Goal: Task Accomplishment & Management: Complete application form

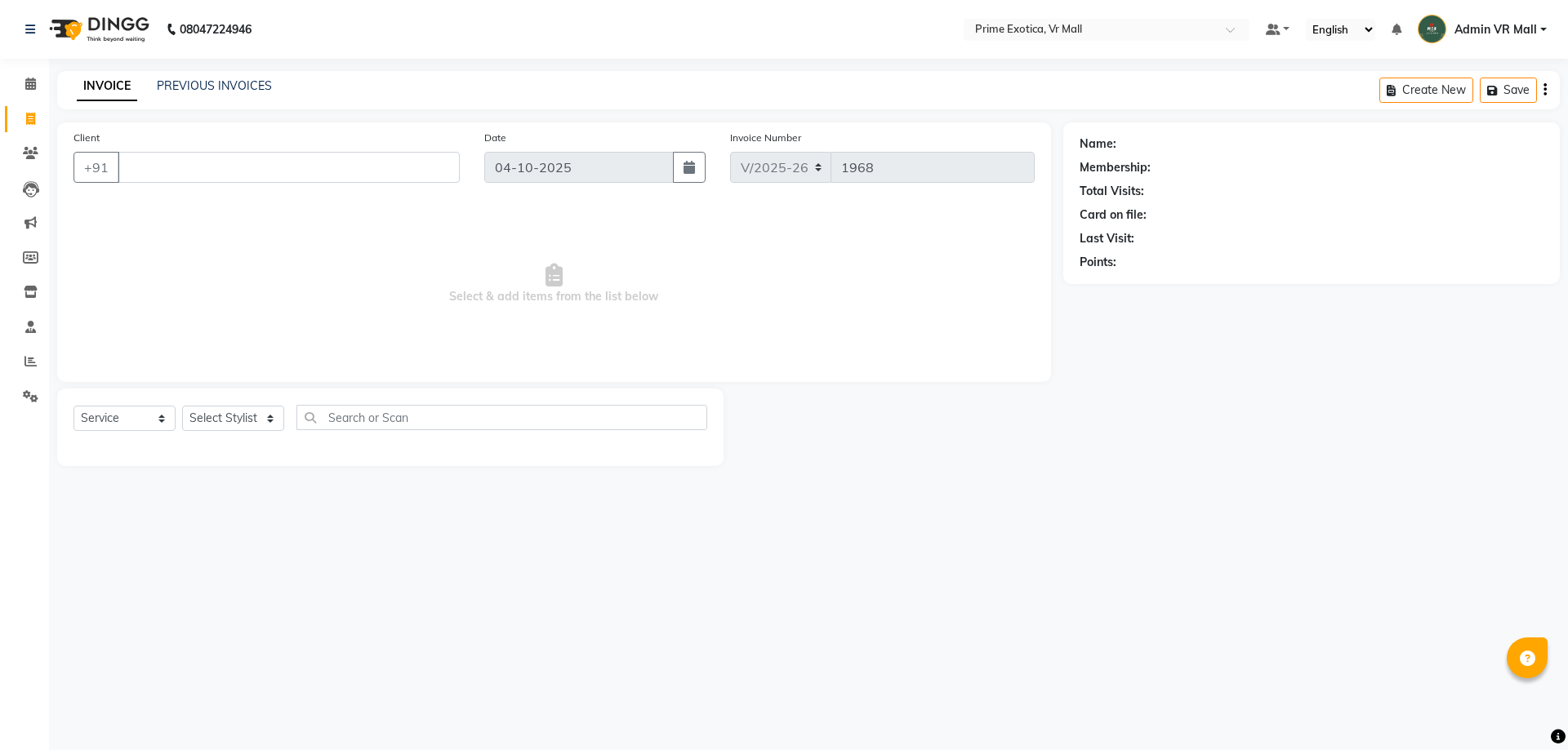
select select "6077"
select select "service"
click at [216, 162] on input "Client" at bounding box center [289, 167] width 343 height 31
type input "3"
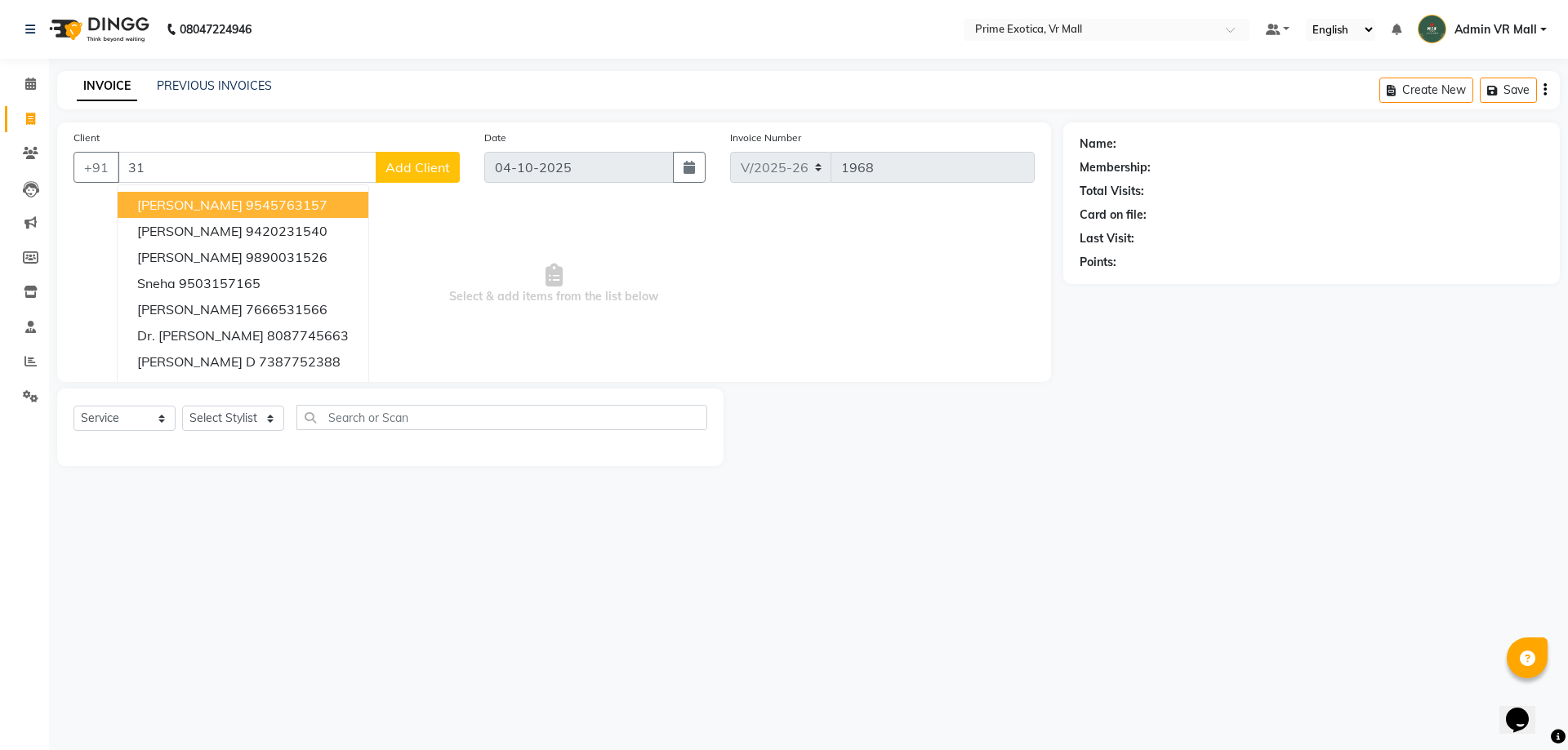
type input "3"
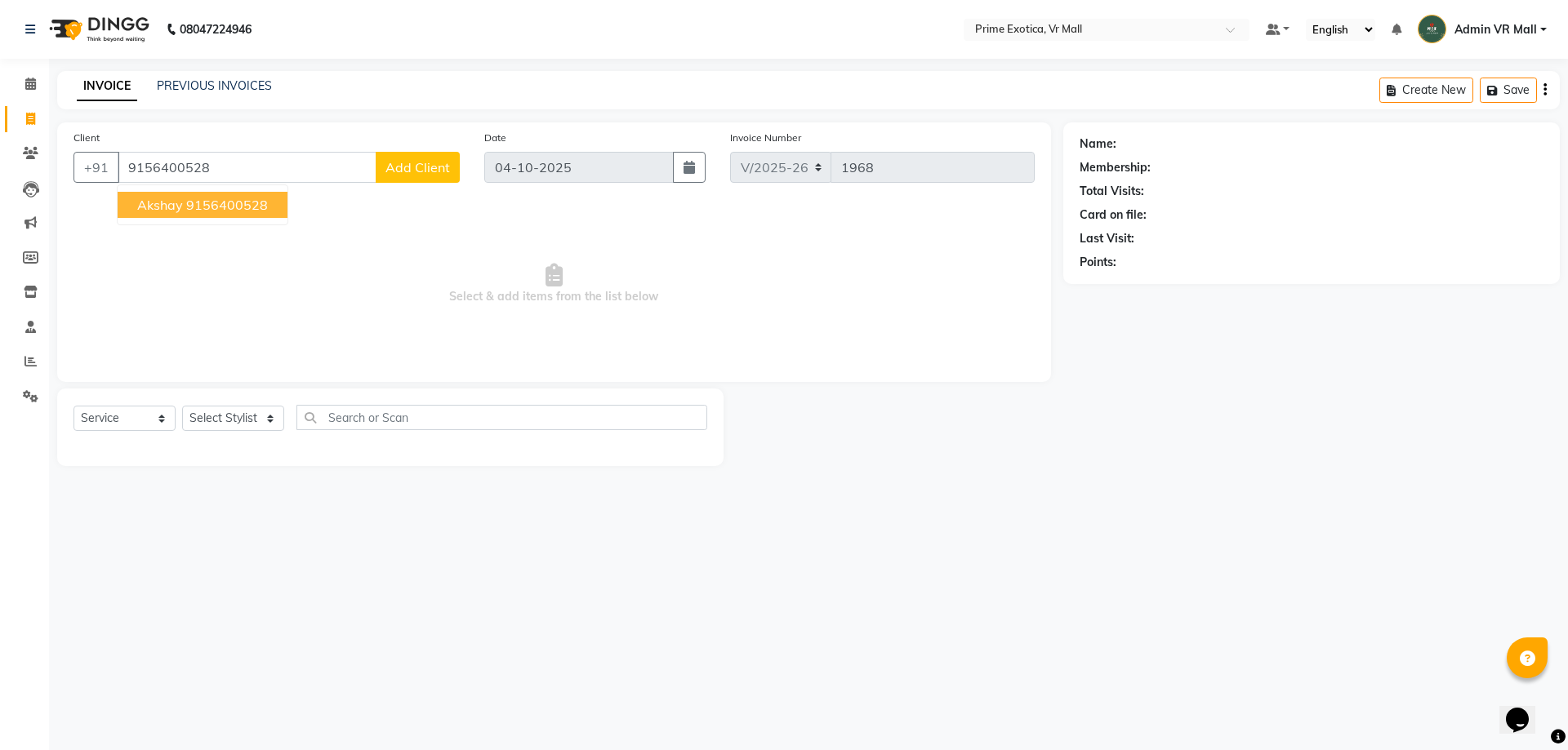
click at [187, 203] on ngb-highlight "9156400528" at bounding box center [227, 204] width 82 height 16
type input "9156400528"
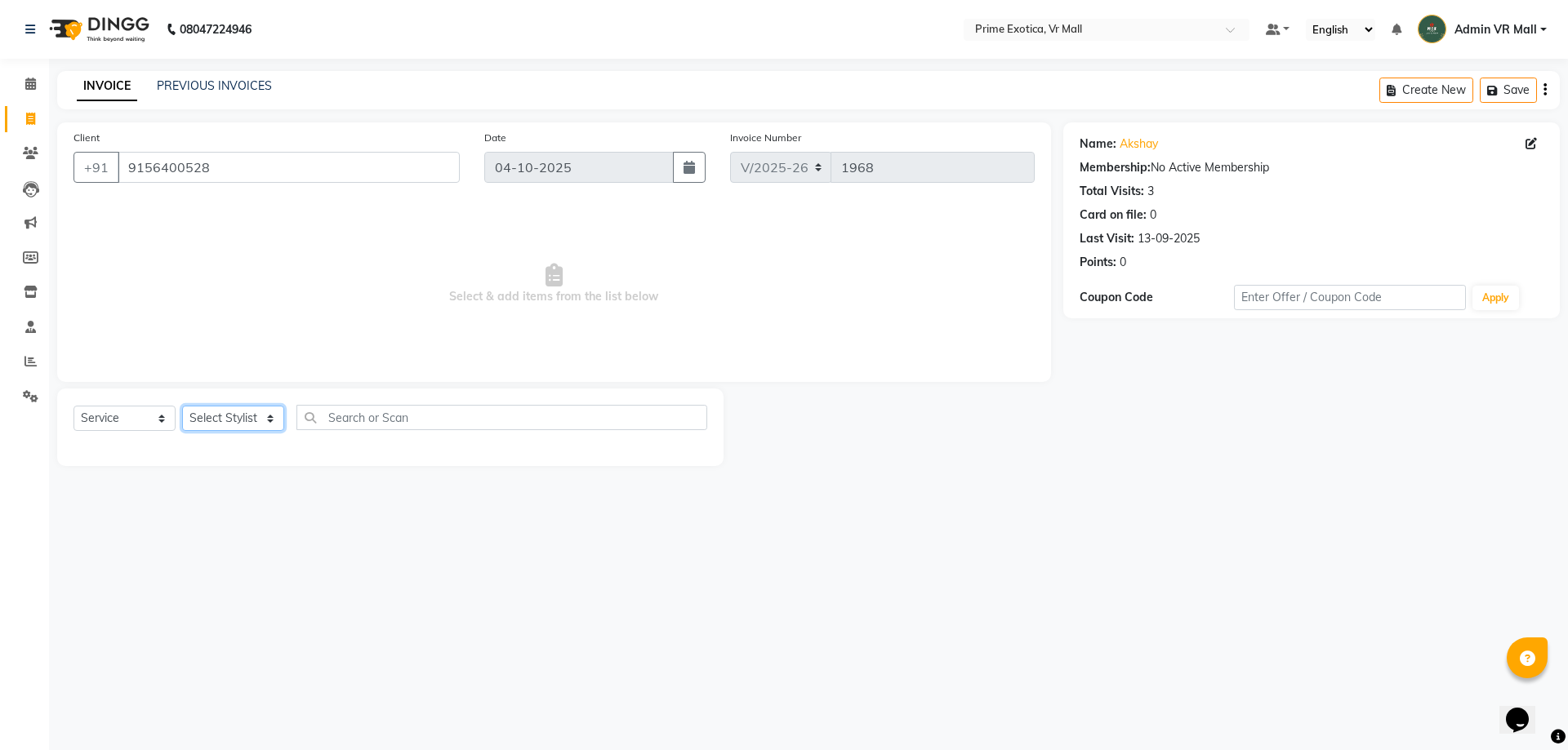
click at [281, 410] on select "Select Stylist [PERSON_NAME] Admin VR Mall [PERSON_NAME] [PERSON_NAME] Archana …" at bounding box center [232, 418] width 102 height 25
select select "62441"
click at [182, 406] on select "Select Stylist [PERSON_NAME] Admin VR Mall [PERSON_NAME] [PERSON_NAME] Archana …" at bounding box center [232, 418] width 102 height 25
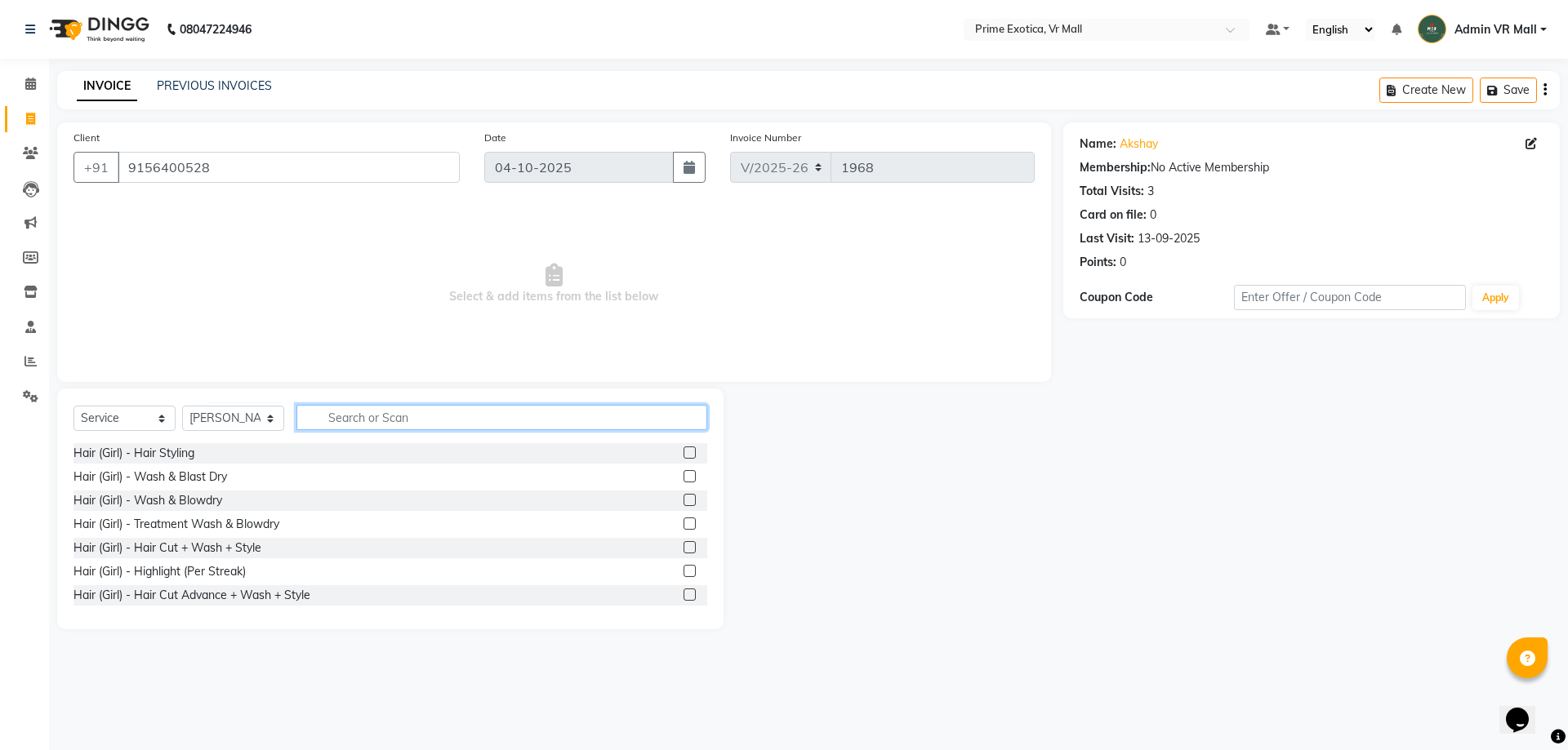
click at [344, 411] on input "text" at bounding box center [502, 417] width 410 height 25
click at [683, 544] on label at bounding box center [689, 547] width 12 height 12
click at [683, 544] on input "checkbox" at bounding box center [688, 548] width 10 height 10
click at [683, 544] on label at bounding box center [689, 547] width 12 height 12
click at [683, 544] on input "checkbox" at bounding box center [688, 548] width 10 height 10
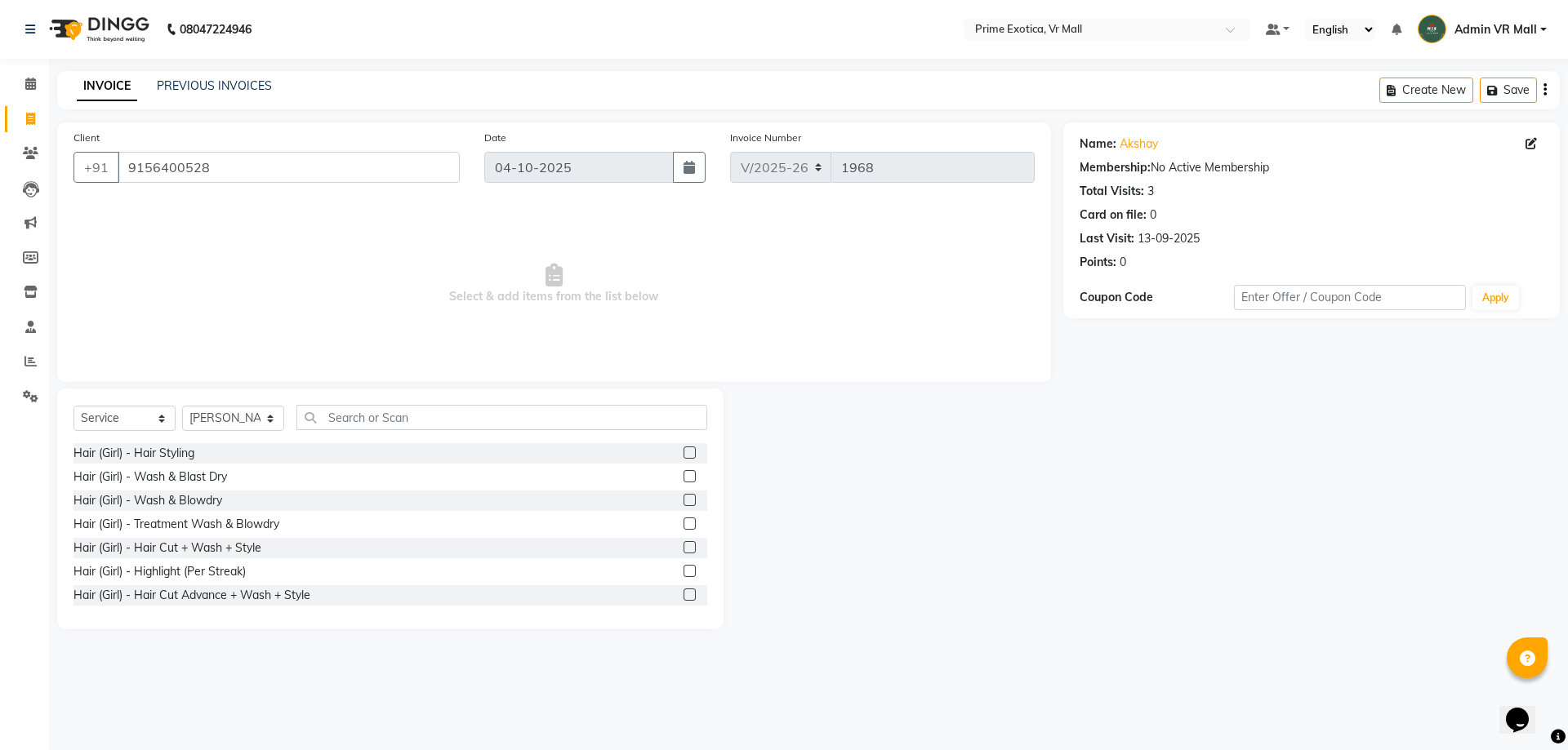
click at [683, 544] on label at bounding box center [689, 547] width 12 height 12
click at [683, 544] on input "checkbox" at bounding box center [688, 548] width 10 height 10
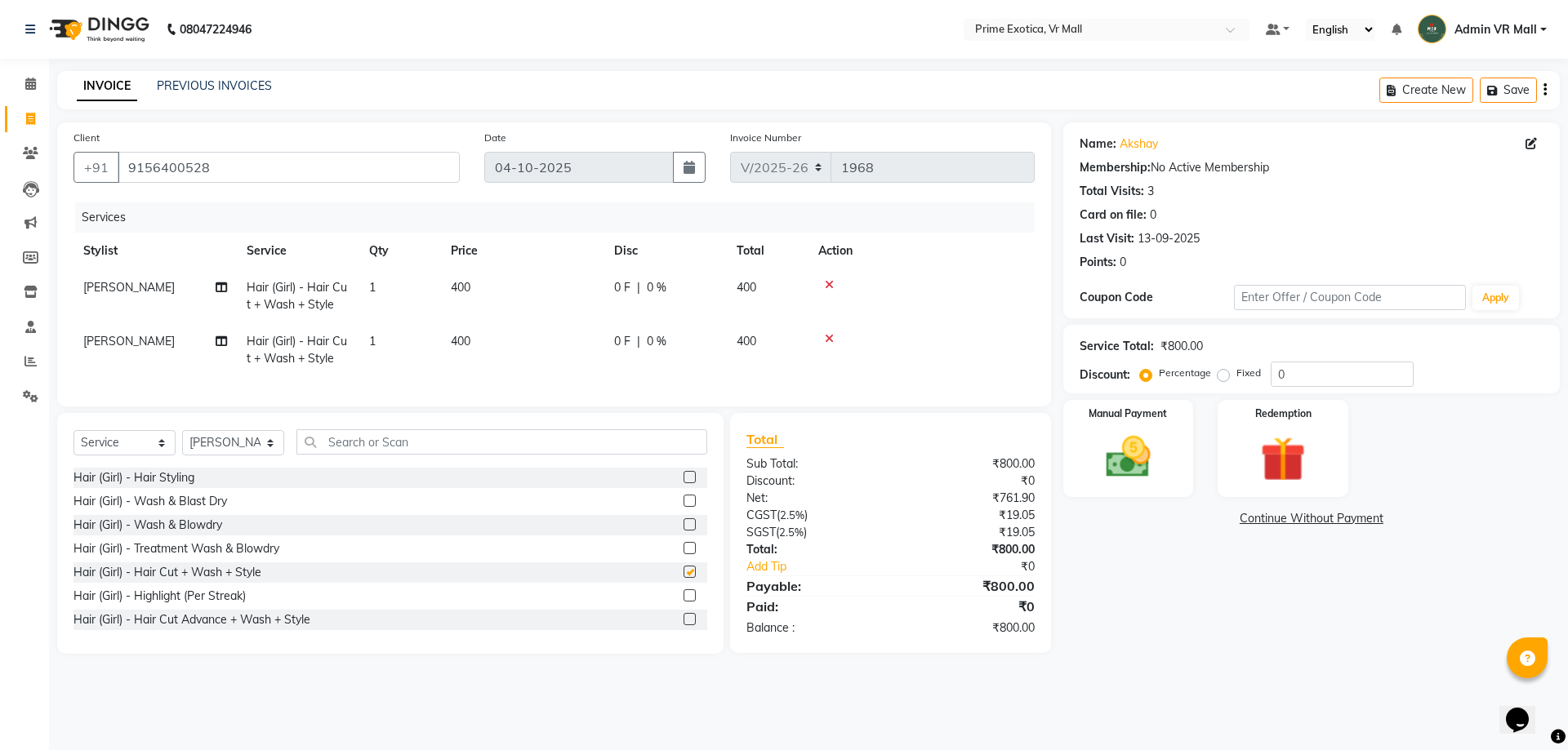
checkbox input "false"
click at [490, 290] on td "400" at bounding box center [523, 295] width 164 height 54
select select "62441"
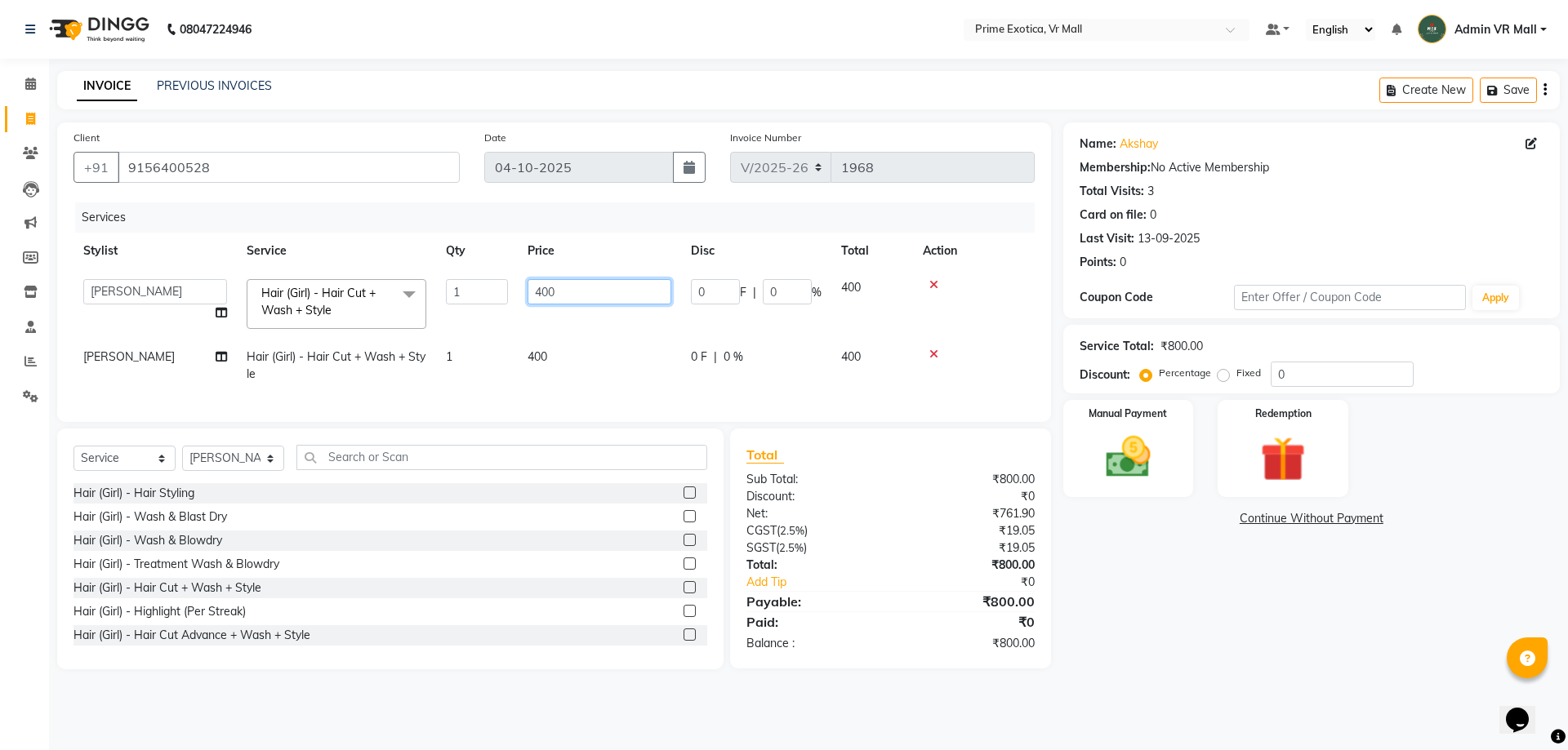
click at [563, 292] on input "400" at bounding box center [599, 292] width 144 height 25
type input "4"
type input "300"
click at [1199, 624] on div "Name: Akshay Membership: No Active Membership Total Visits: 3 Card on file: 0 L…" at bounding box center [1318, 395] width 509 height 547
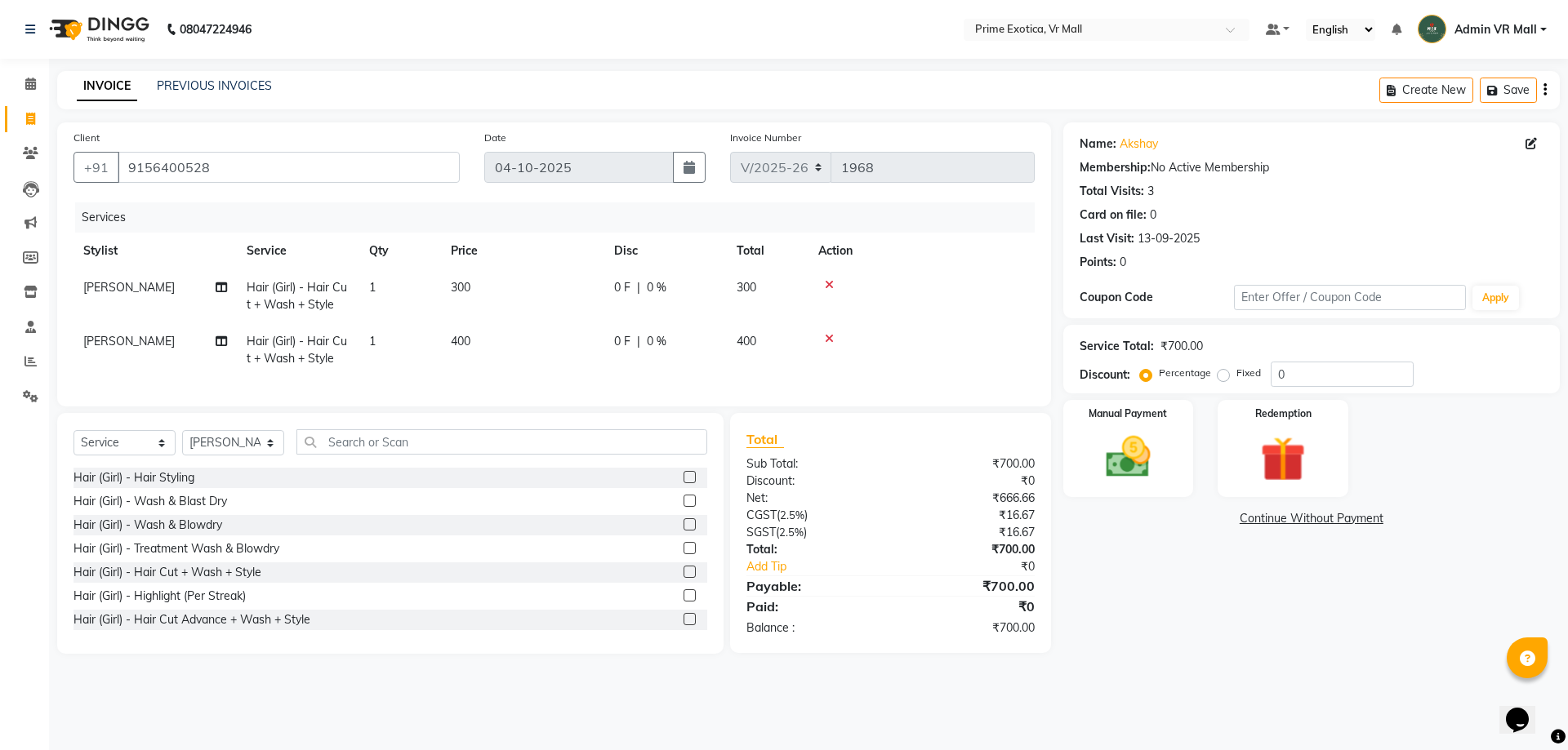
click at [827, 339] on icon at bounding box center [829, 339] width 9 height 11
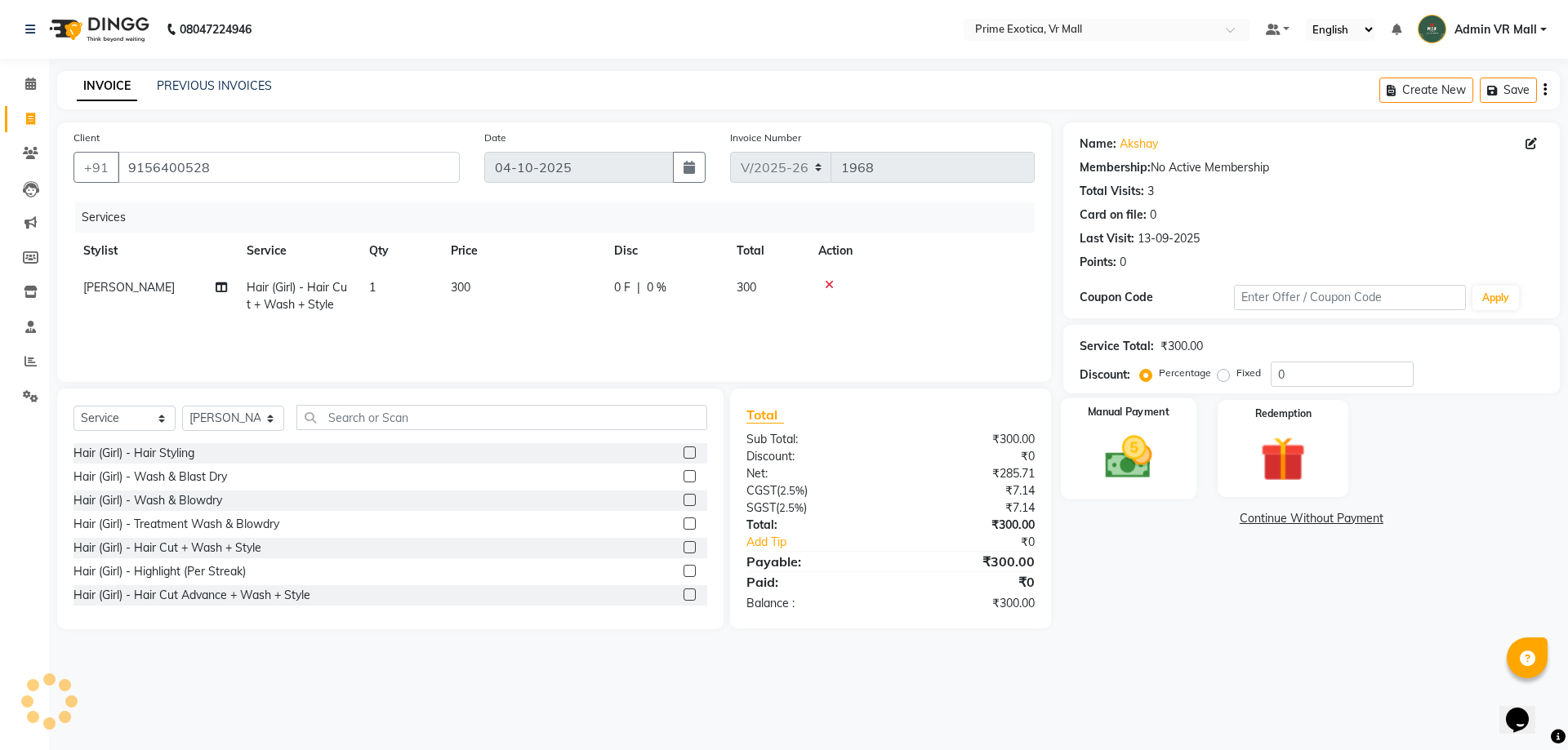
click at [1134, 461] on img at bounding box center [1128, 456] width 76 height 54
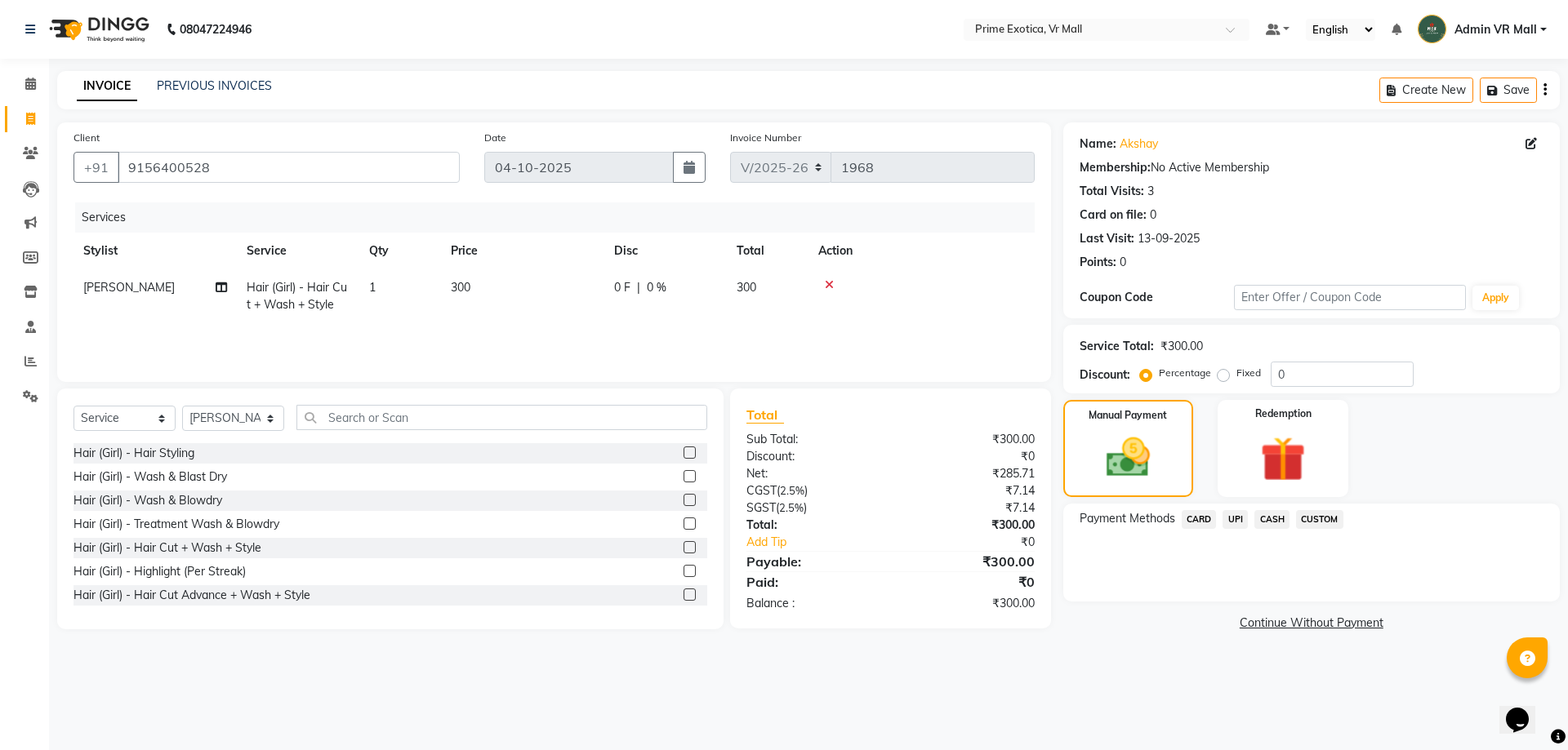
click at [1240, 518] on span "UPI" at bounding box center [1235, 519] width 25 height 19
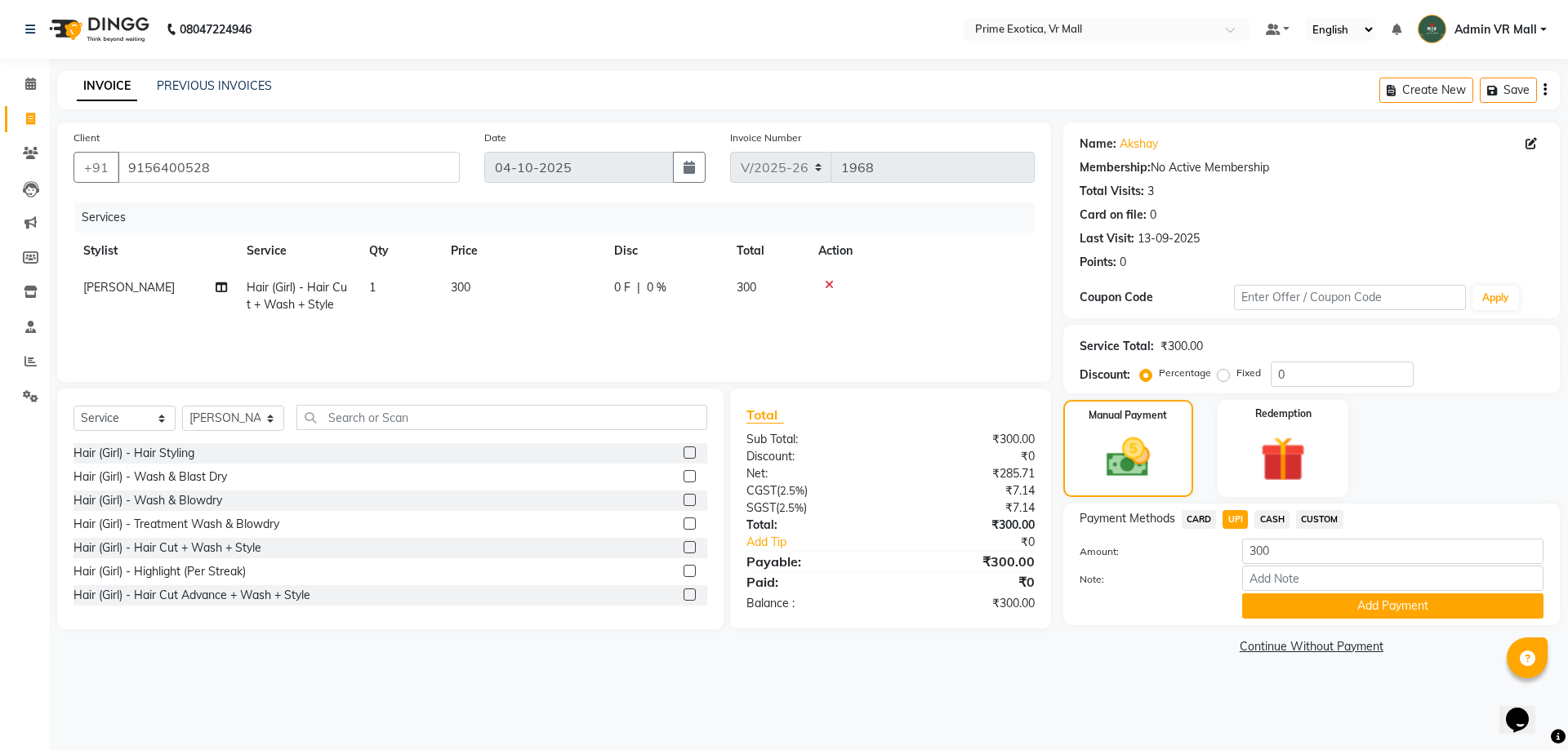
click at [1309, 605] on button "Add Payment" at bounding box center [1393, 606] width 301 height 25
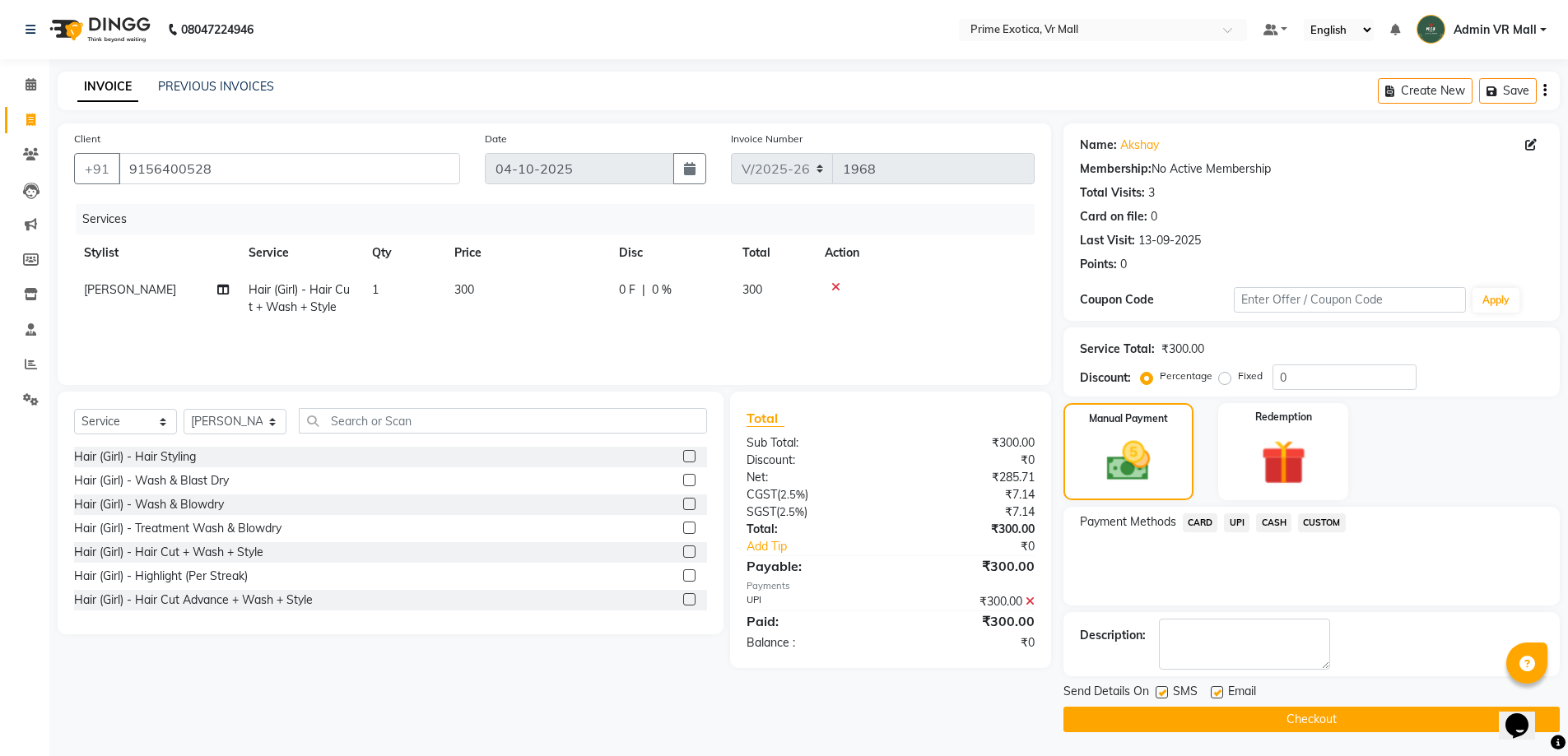
click at [1289, 710] on button "Checkout" at bounding box center [1311, 719] width 496 height 26
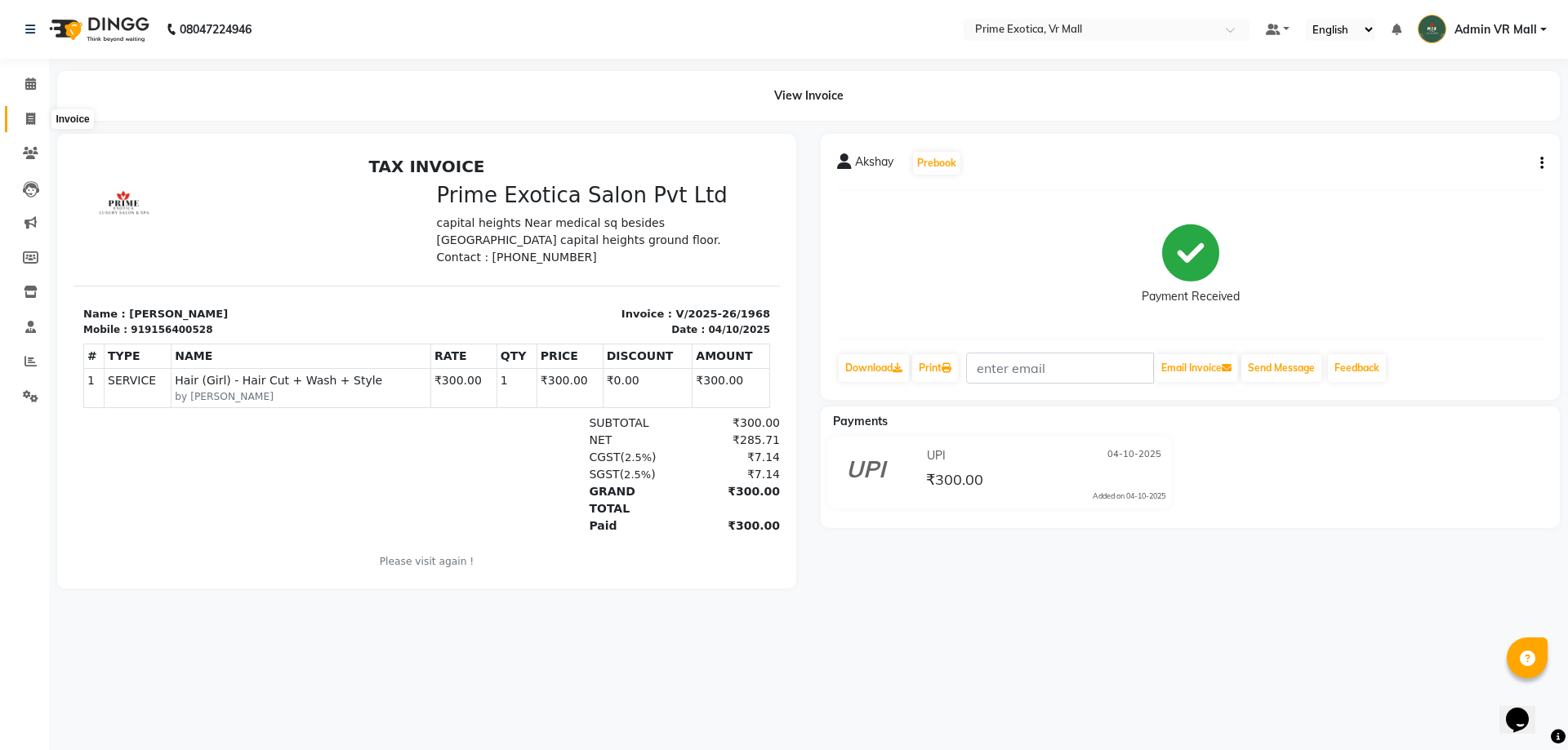
click at [28, 114] on icon at bounding box center [31, 119] width 9 height 12
select select "service"
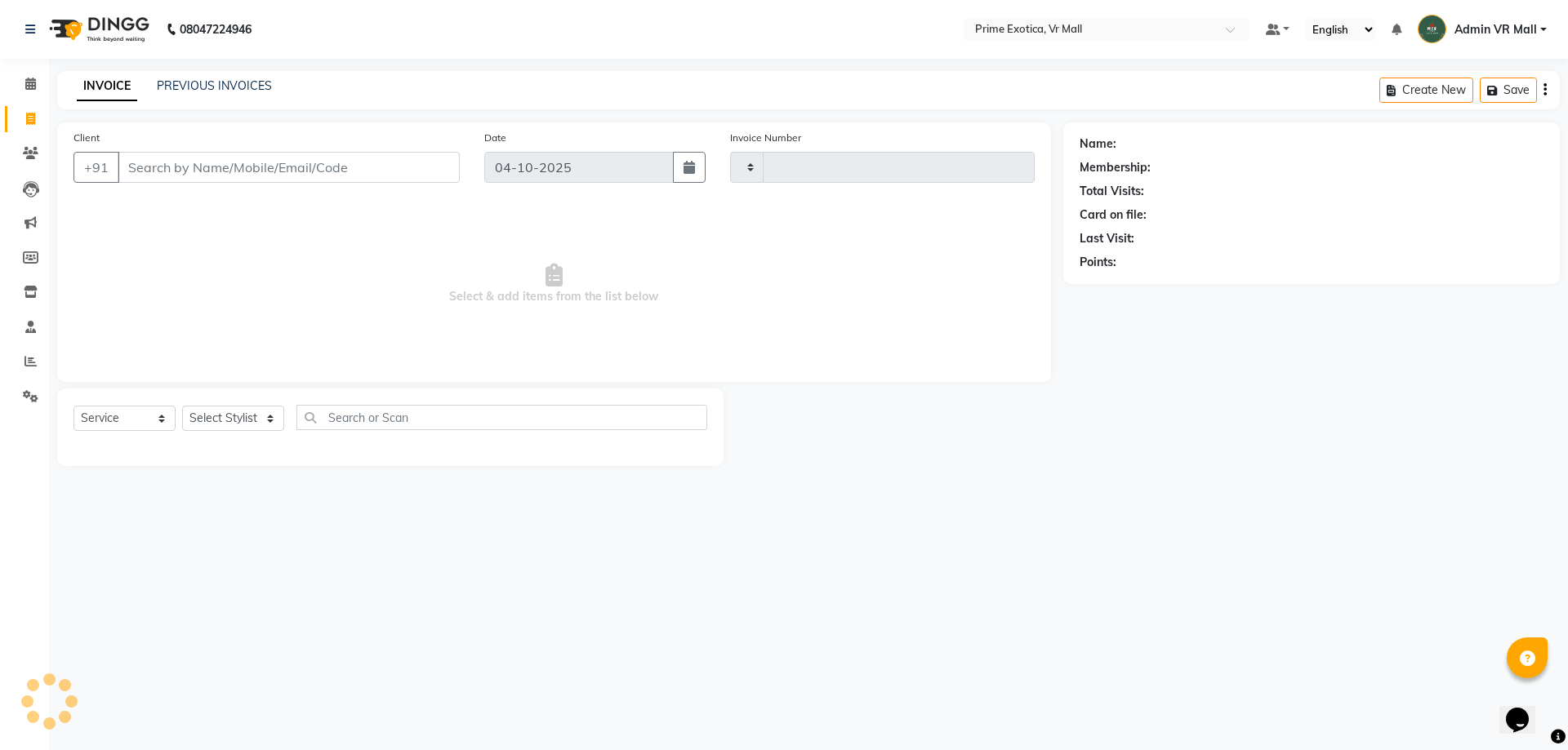
type input "1969"
select select "6077"
click at [33, 360] on icon at bounding box center [30, 360] width 12 height 12
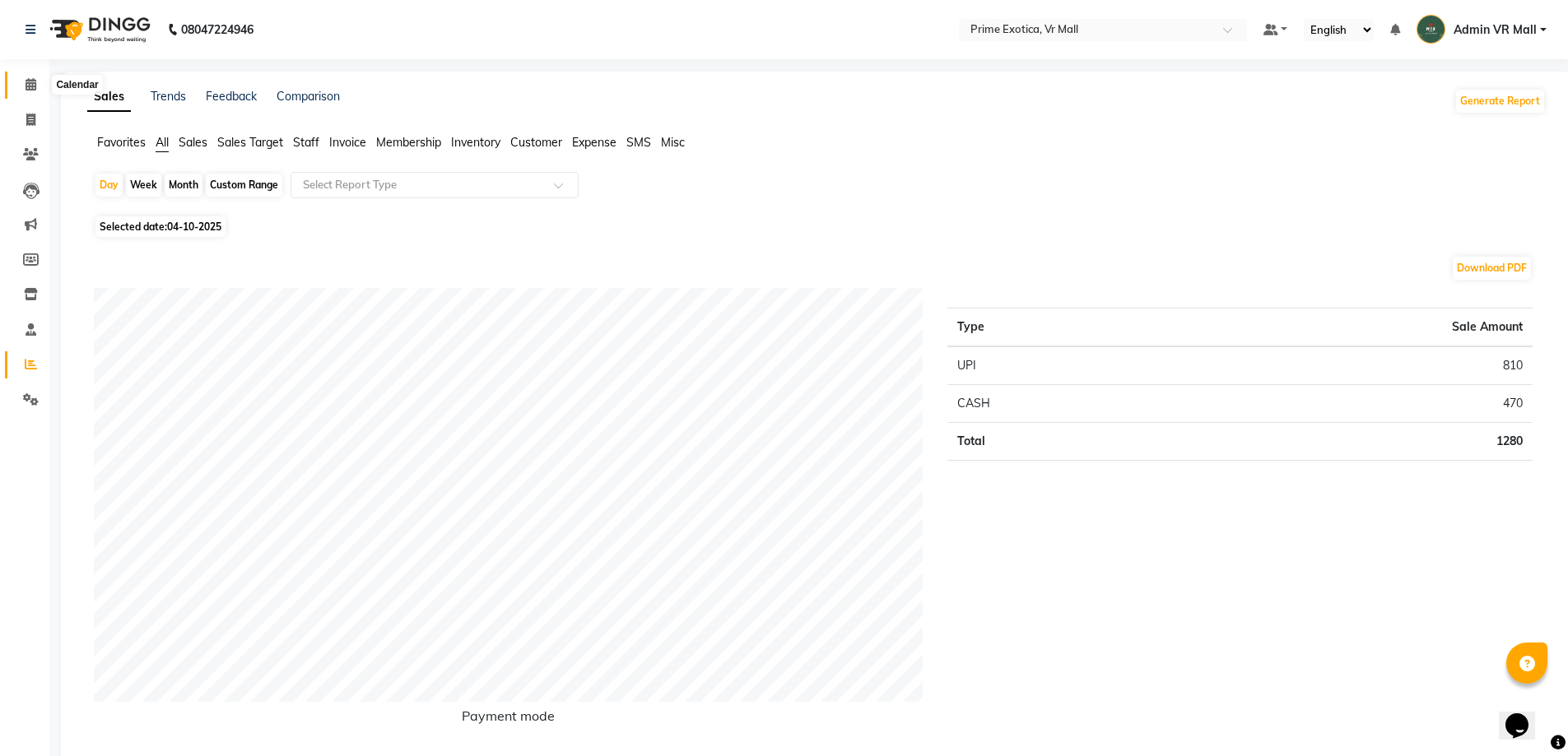
click at [28, 84] on icon at bounding box center [30, 83] width 10 height 12
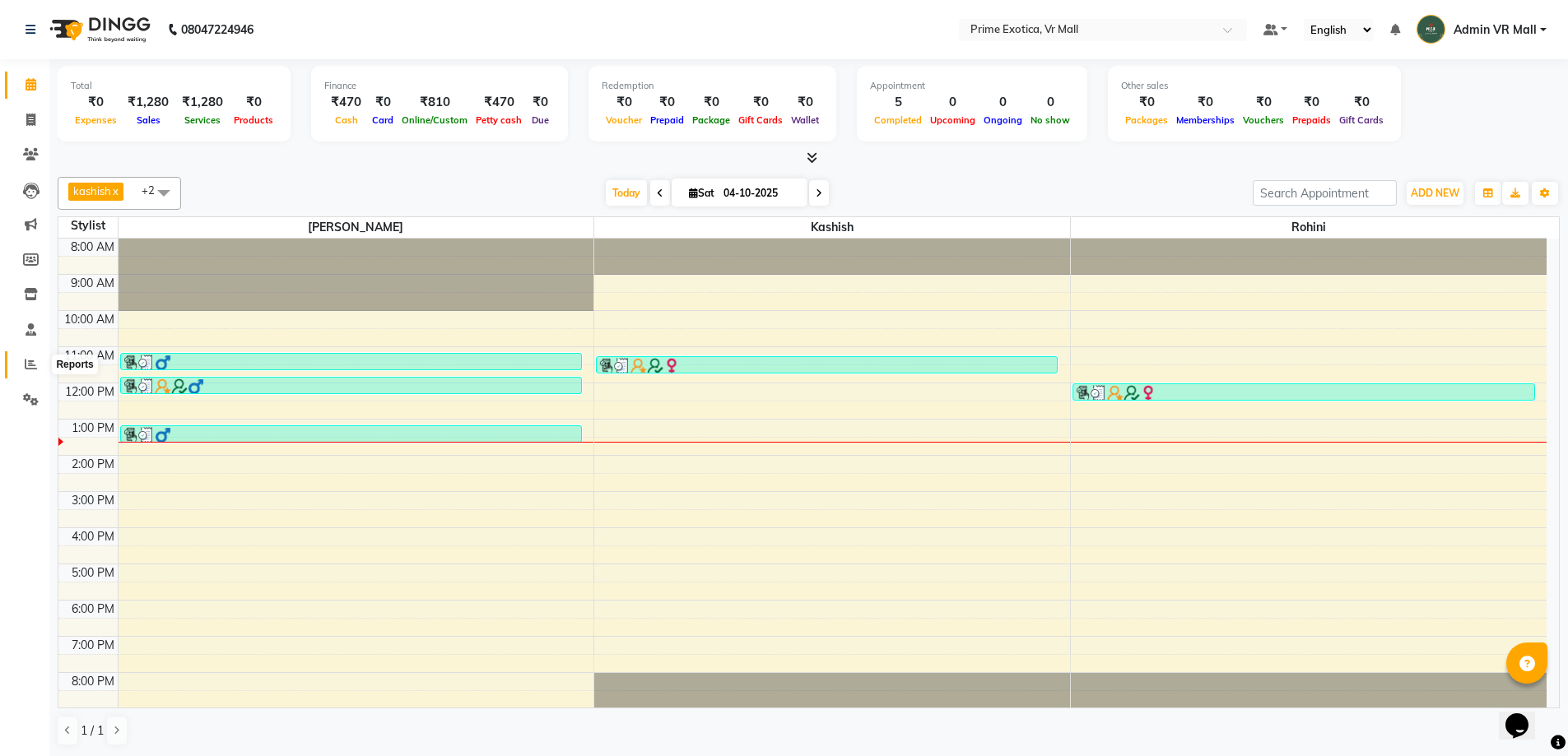
click at [28, 361] on icon at bounding box center [30, 363] width 12 height 12
